Goal: Information Seeking & Learning: Check status

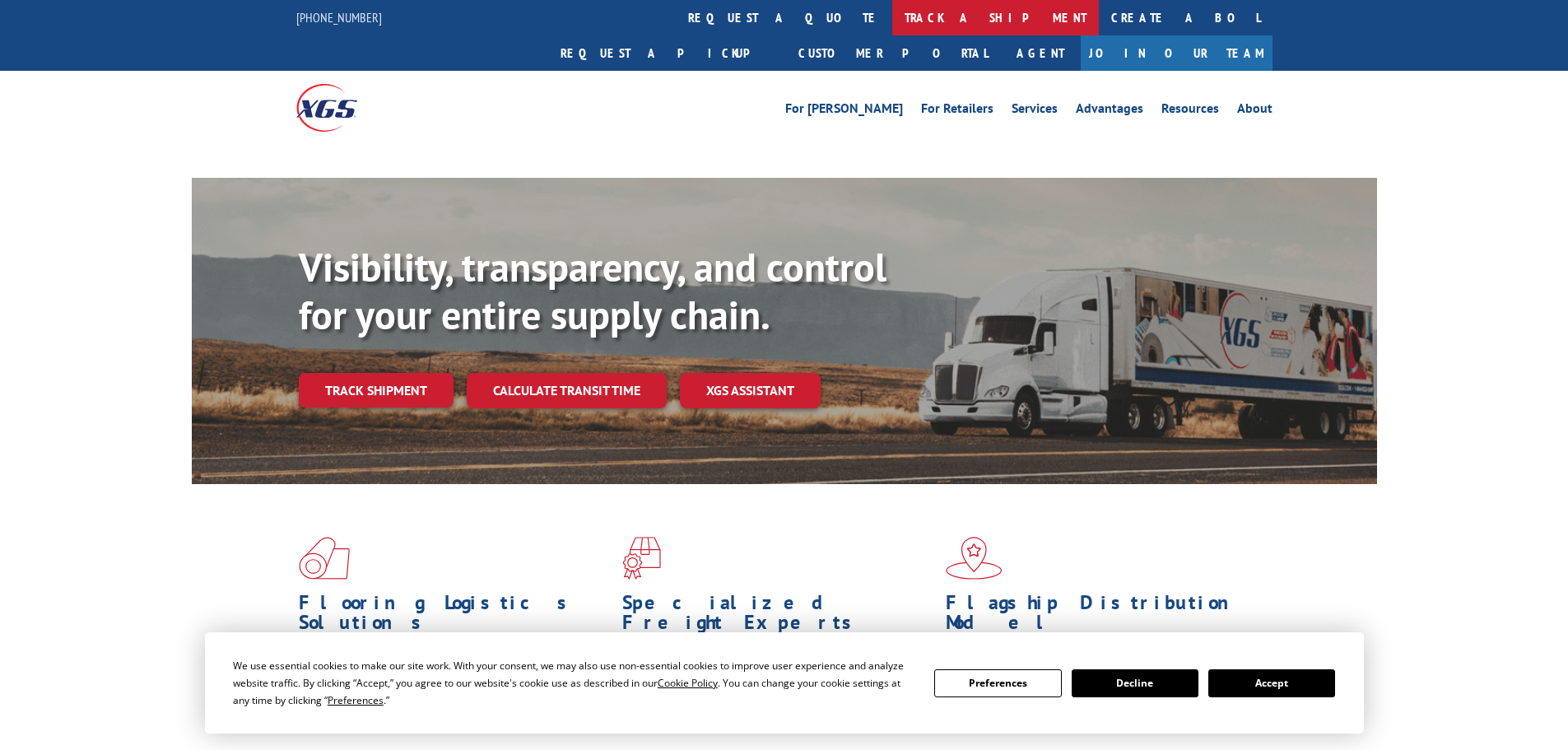
click at [892, 13] on link "track a shipment" at bounding box center [995, 17] width 207 height 35
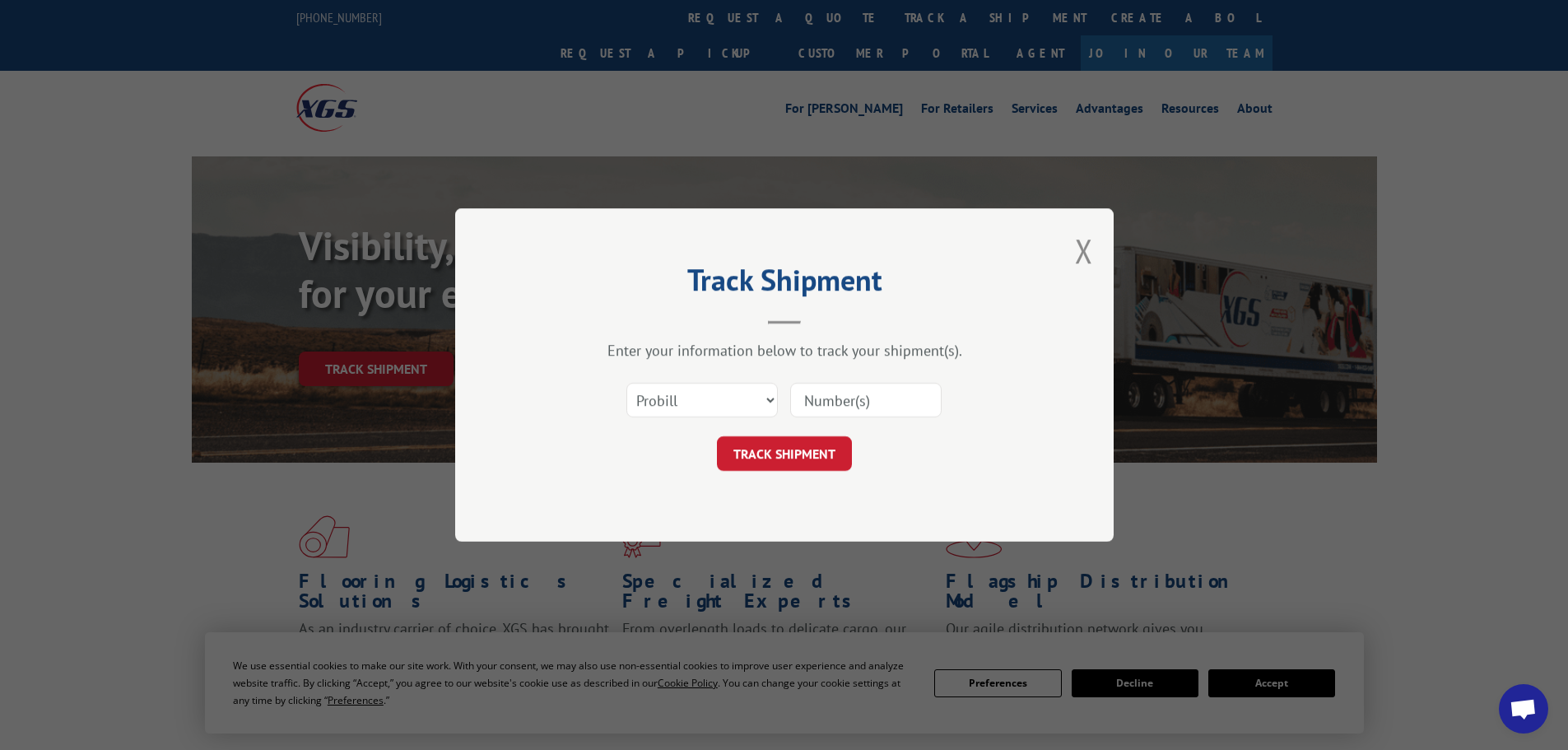
click at [697, 395] on select "Select category... Probill BOL PO" at bounding box center [703, 400] width 152 height 35
select select "bol"
click at [627, 383] on select "Select category... Probill BOL PO" at bounding box center [703, 400] width 152 height 35
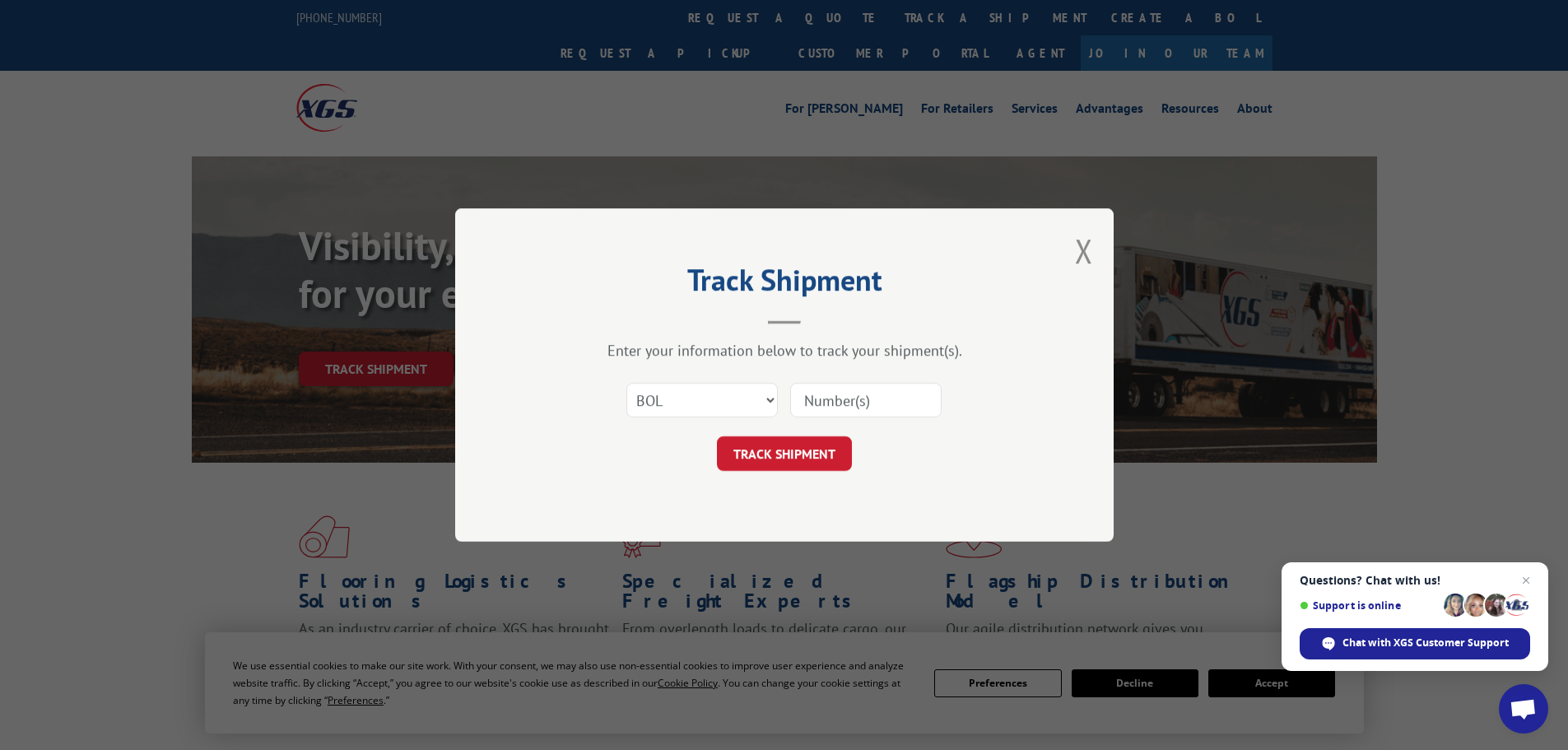
click at [811, 406] on input at bounding box center [866, 400] width 152 height 35
paste input "7045844"
type input "7045844"
click at [789, 455] on button "TRACK SHIPMENT" at bounding box center [784, 454] width 135 height 35
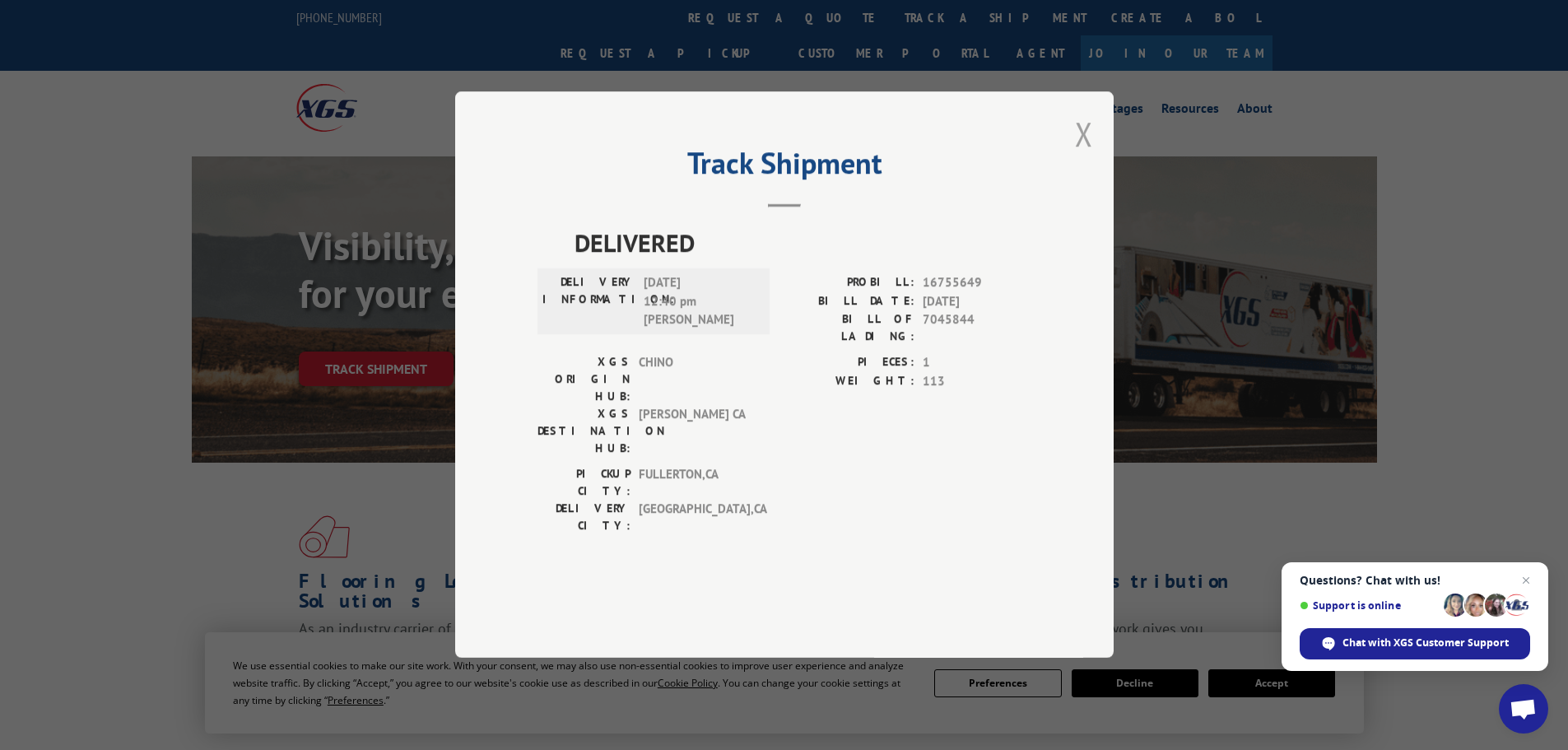
click at [1082, 155] on button "Close modal" at bounding box center [1084, 133] width 18 height 44
